Goal: Information Seeking & Learning: Learn about a topic

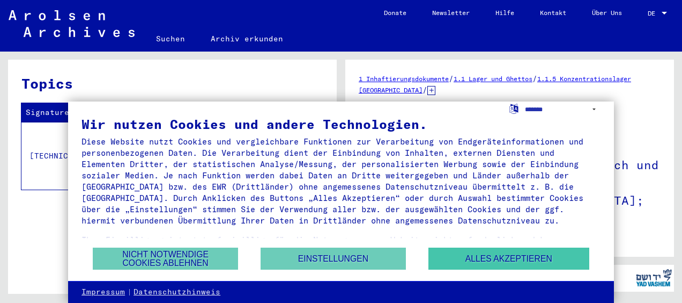
click at [529, 257] on button "Alles akzeptieren" at bounding box center [509, 258] width 161 height 22
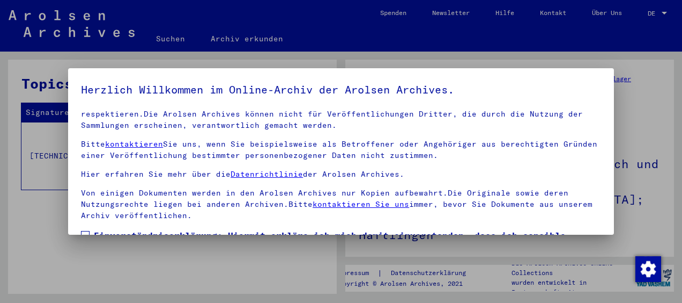
scroll to position [84, 0]
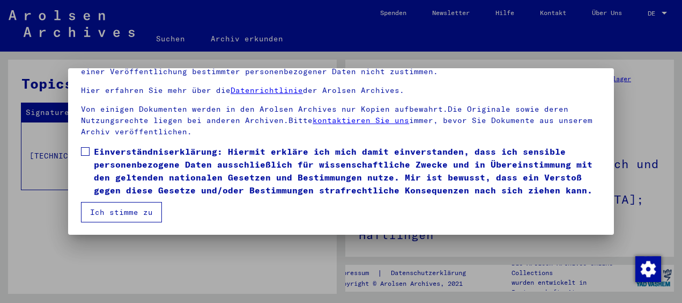
click at [89, 147] on span at bounding box center [85, 151] width 9 height 9
click at [118, 211] on button "Ich stimme zu" at bounding box center [121, 212] width 81 height 20
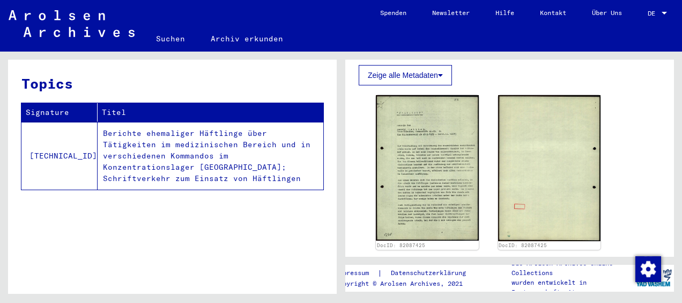
scroll to position [546, 0]
click at [408, 156] on img at bounding box center [427, 167] width 103 height 145
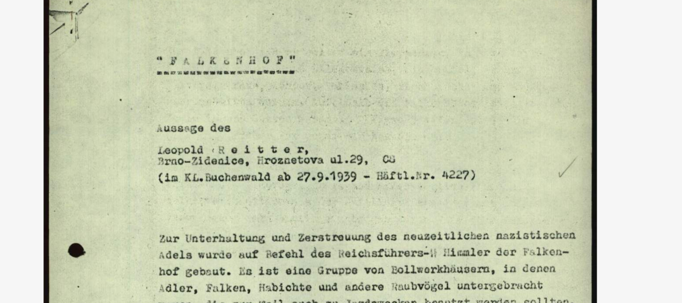
click at [291, 92] on img at bounding box center [341, 124] width 473 height 195
click at [290, 86] on img at bounding box center [341, 124] width 473 height 195
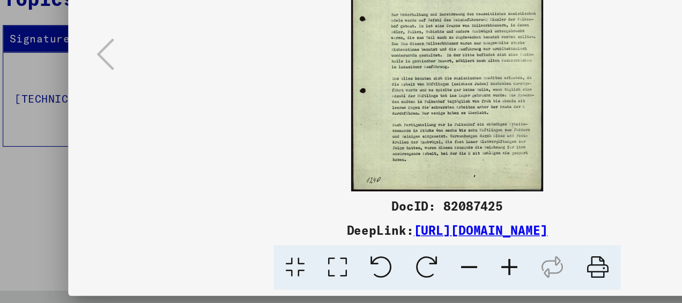
scroll to position [0, 0]
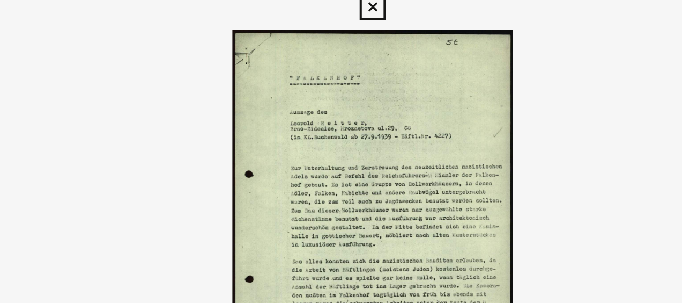
click at [345, 16] on icon at bounding box center [341, 16] width 12 height 13
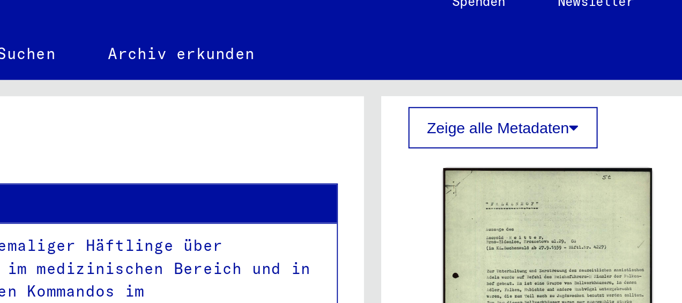
click at [419, 65] on button "Zeige alle Metadaten" at bounding box center [405, 75] width 93 height 20
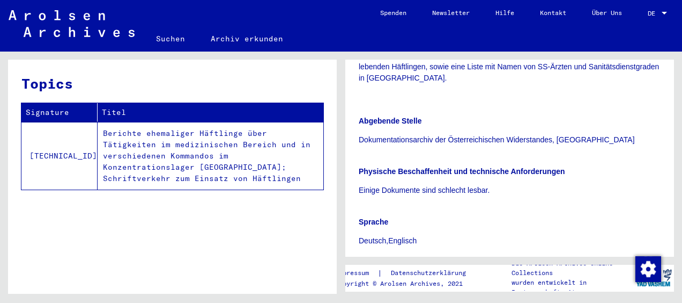
scroll to position [453, 0]
